Goal: Task Accomplishment & Management: Manage account settings

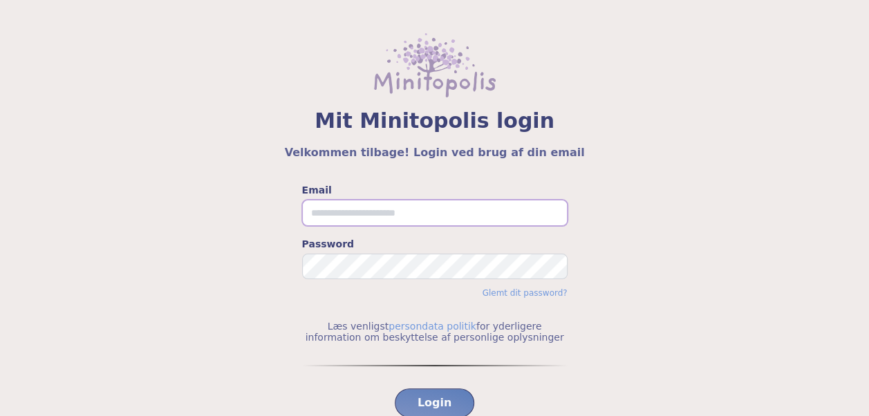
click at [439, 213] on input "Email" at bounding box center [435, 213] width 266 height 26
type input "**********"
click at [422, 400] on span "Login" at bounding box center [435, 403] width 35 height 17
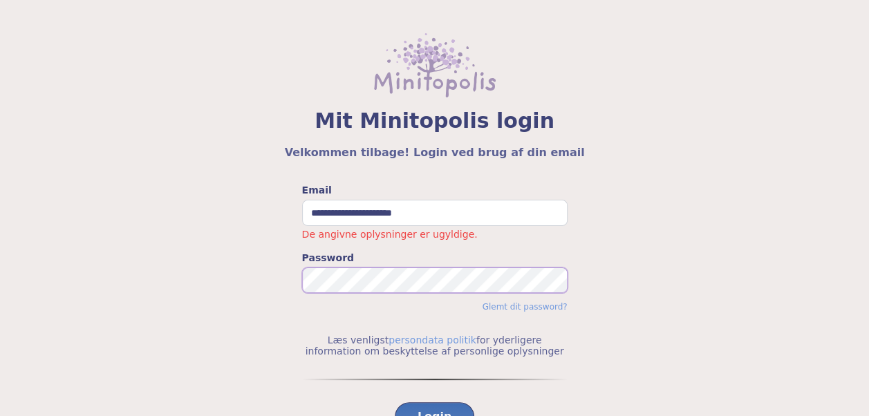
click at [395, 403] on button "Login" at bounding box center [435, 417] width 80 height 29
